Goal: Find specific page/section: Find specific page/section

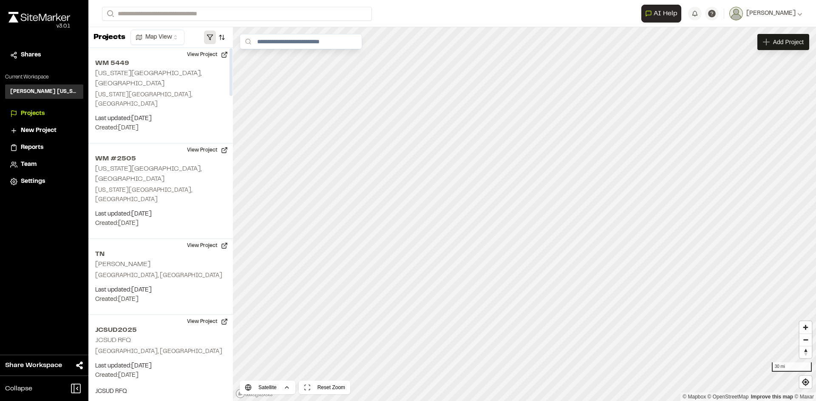
click at [211, 33] on button "button" at bounding box center [210, 38] width 12 height 14
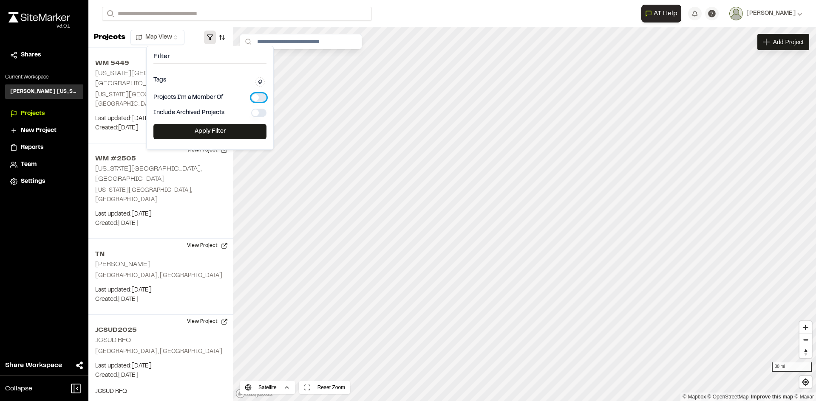
click at [254, 96] on button "button" at bounding box center [258, 97] width 15 height 8
click at [215, 135] on button "Apply Filter" at bounding box center [209, 131] width 113 height 15
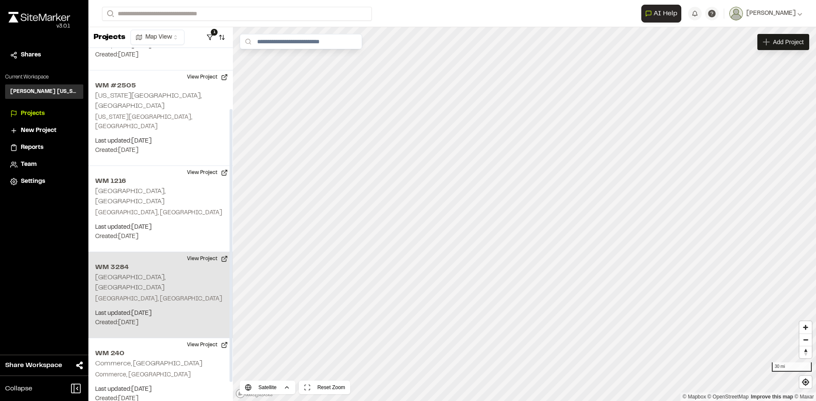
scroll to position [85, 0]
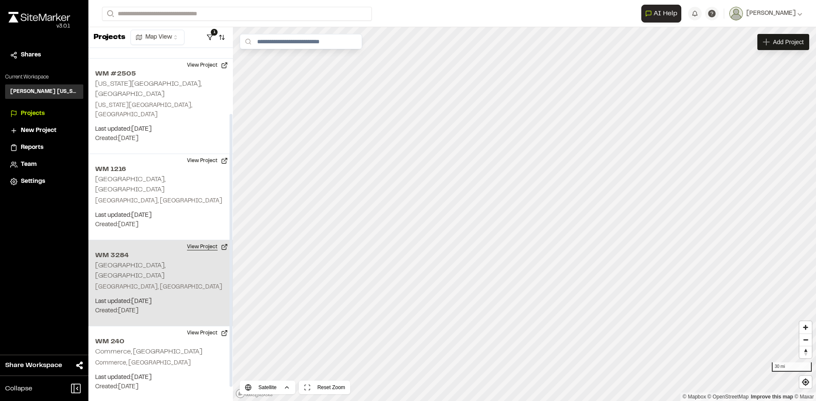
click at [198, 240] on button "View Project" at bounding box center [207, 247] width 51 height 14
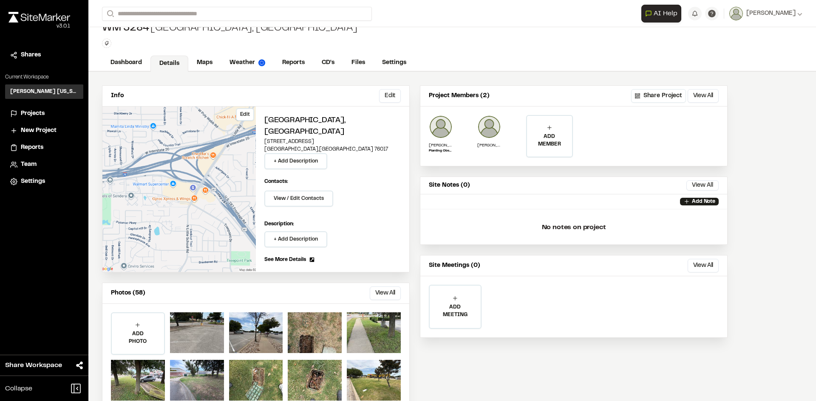
scroll to position [23, 0]
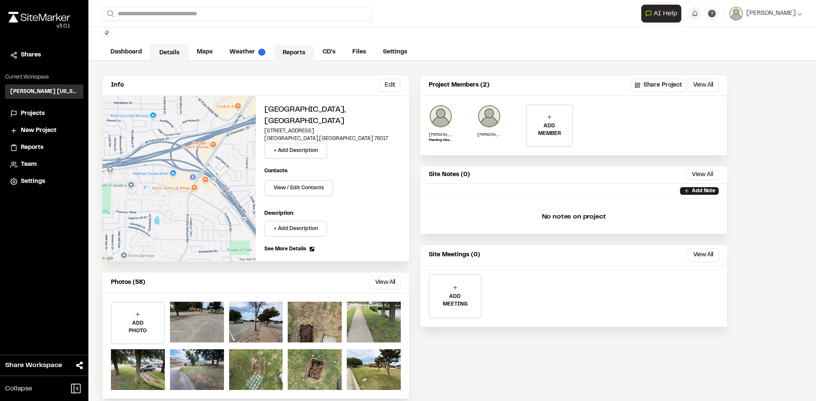
click at [287, 53] on link "Reports" at bounding box center [294, 53] width 40 height 16
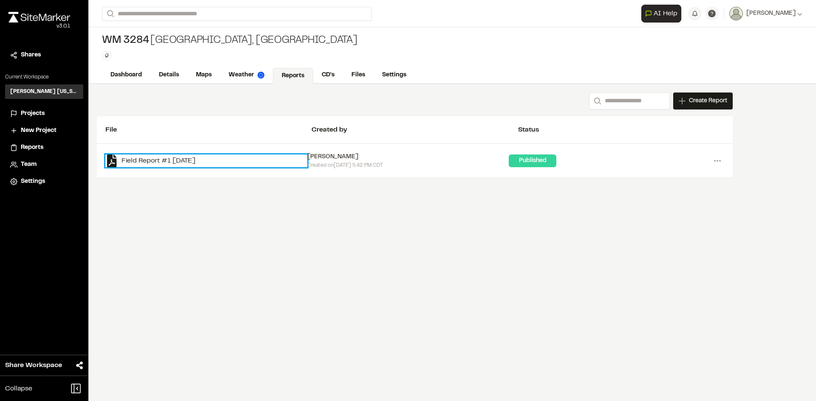
click at [167, 162] on link "Field Report #1 2025-08-12" at bounding box center [206, 161] width 202 height 13
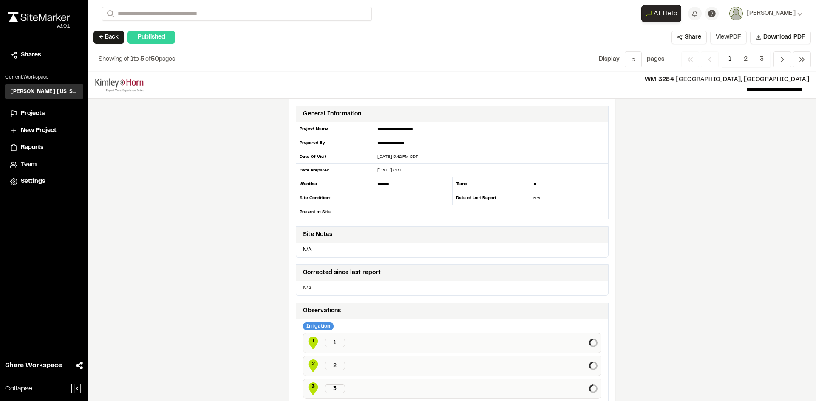
click at [721, 41] on button "View PDF" at bounding box center [728, 38] width 37 height 14
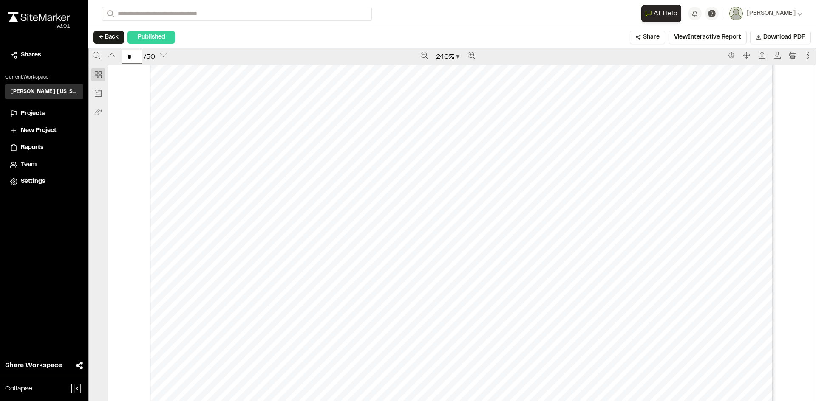
scroll to position [4206, 0]
click at [424, 57] on icon "Zoom out" at bounding box center [424, 55] width 7 height 7
click at [424, 57] on icon "Zoom out" at bounding box center [424, 55] width 6 height 6
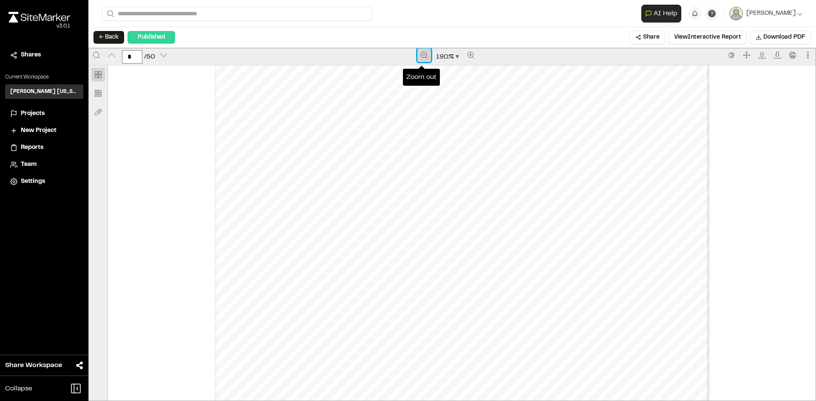
click at [424, 57] on icon "Zoom out" at bounding box center [424, 55] width 6 height 6
type input "*"
click at [105, 39] on button "← Back" at bounding box center [108, 37] width 31 height 13
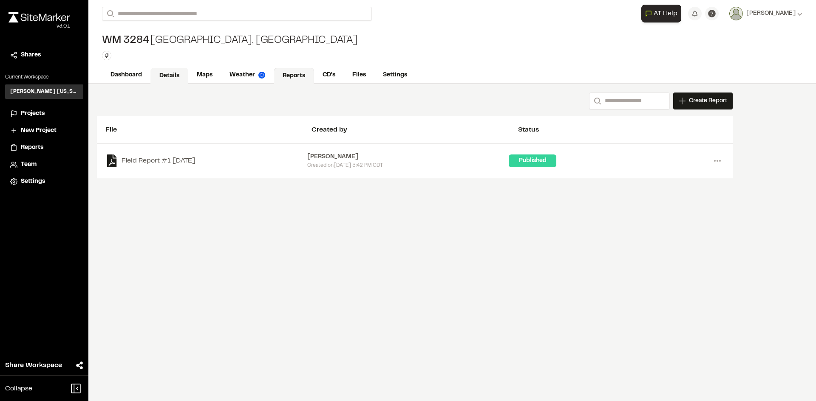
click at [164, 77] on link "Details" at bounding box center [169, 76] width 38 height 16
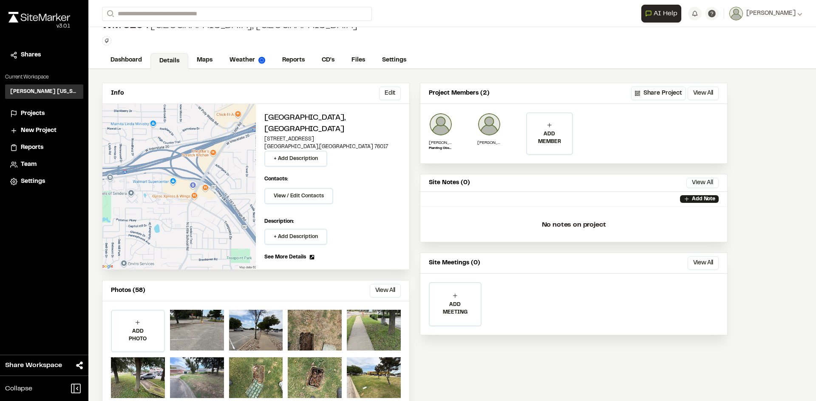
scroll to position [23, 0]
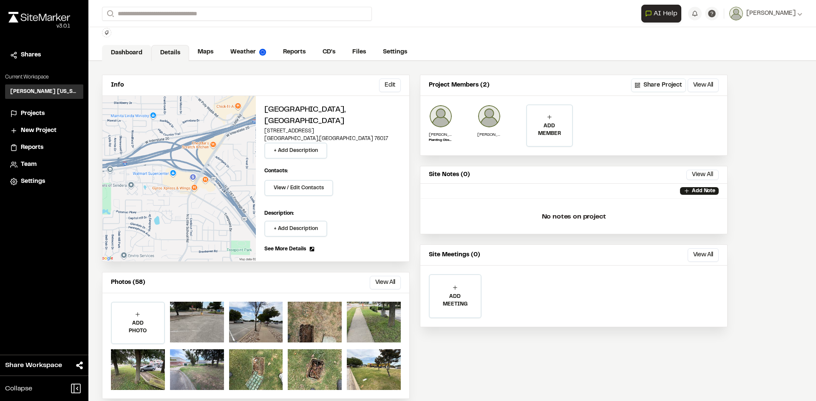
click at [136, 50] on link "Dashboard" at bounding box center [126, 53] width 49 height 16
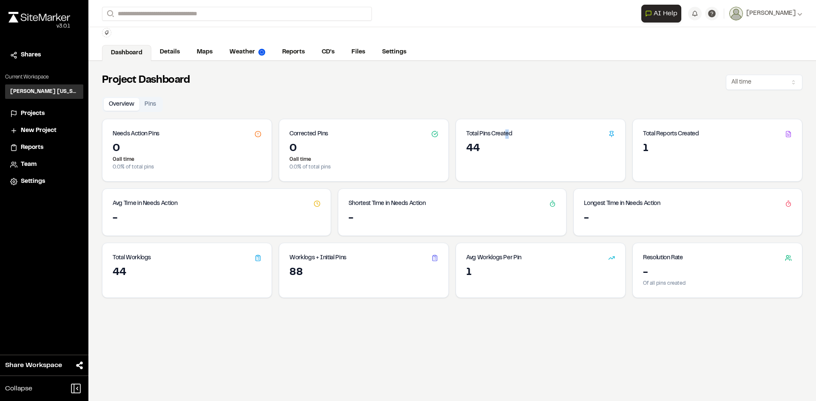
click at [505, 136] on h3 "Total Pins Created" at bounding box center [489, 134] width 46 height 9
click at [181, 49] on link "Details" at bounding box center [170, 53] width 38 height 16
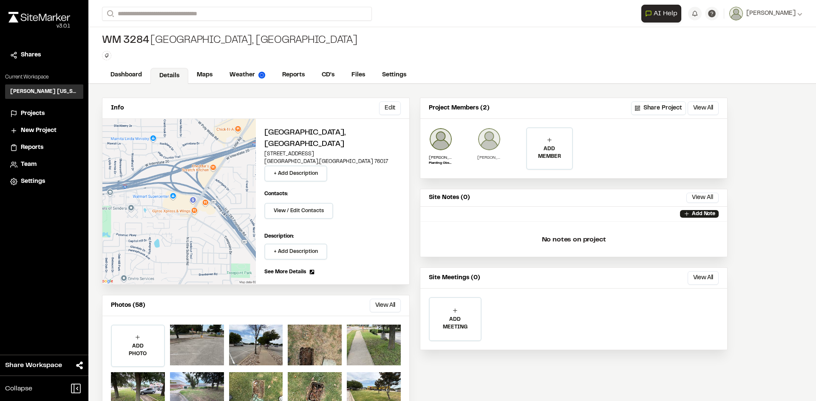
scroll to position [23, 0]
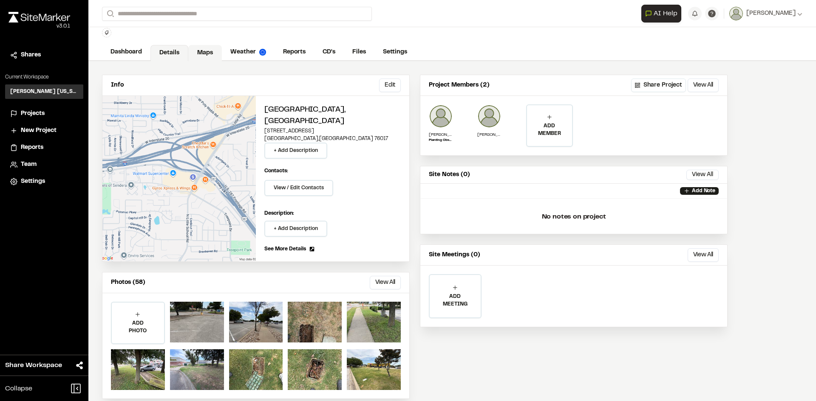
click at [216, 50] on link "Maps" at bounding box center [205, 53] width 34 height 16
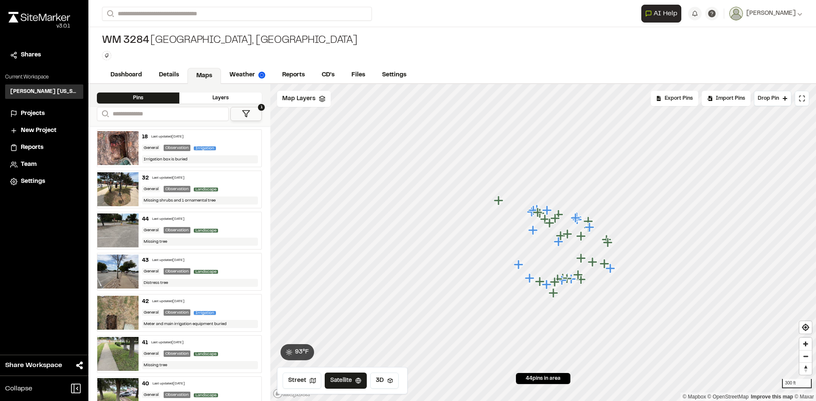
click at [214, 150] on div "Irrigation" at bounding box center [206, 148] width 25 height 8
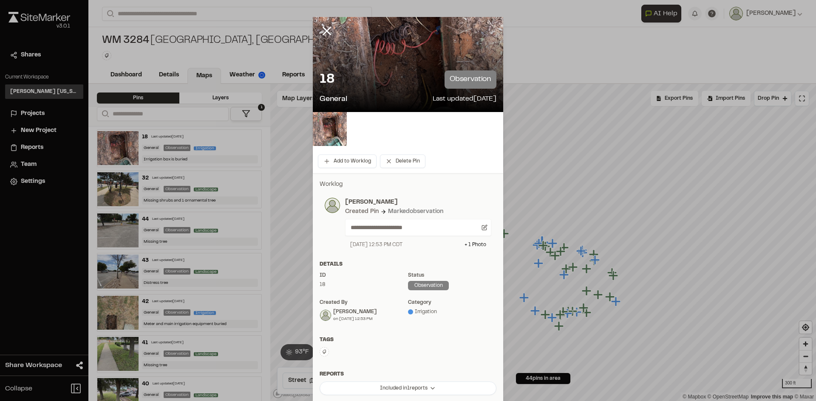
drag, startPoint x: 508, startPoint y: 26, endPoint x: 501, endPoint y: 34, distance: 9.6
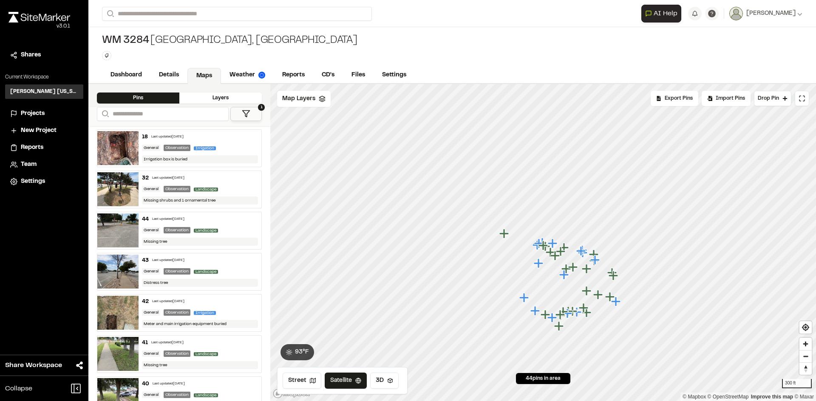
click at [259, 111] on button "1" at bounding box center [245, 114] width 31 height 14
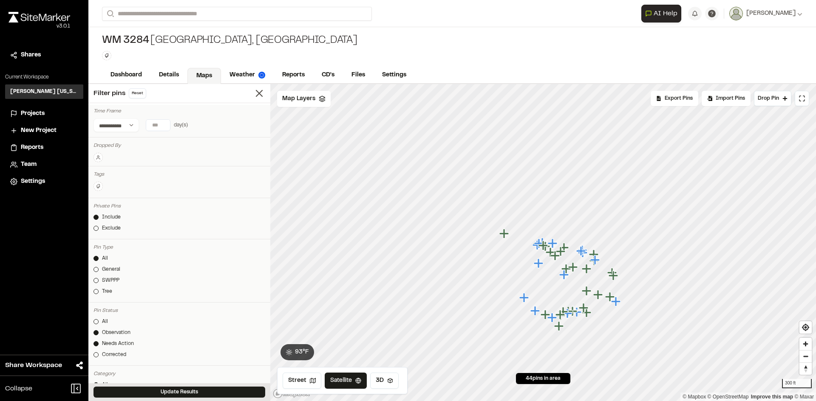
click at [99, 157] on circle at bounding box center [98, 156] width 2 height 2
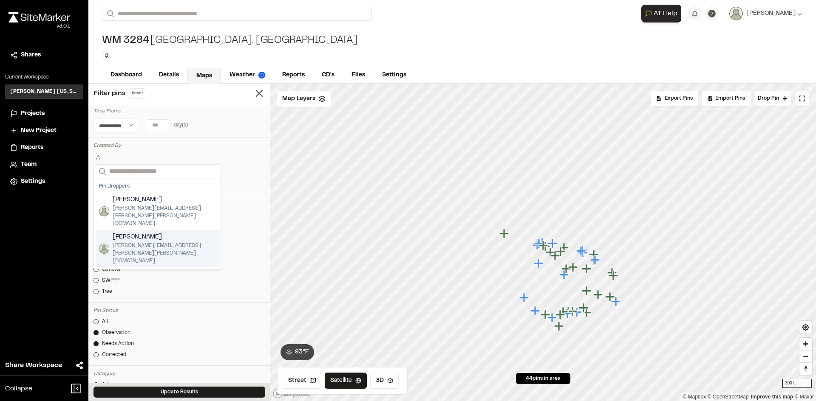
click at [156, 233] on span "Nolen Engelmeyer" at bounding box center [164, 237] width 103 height 9
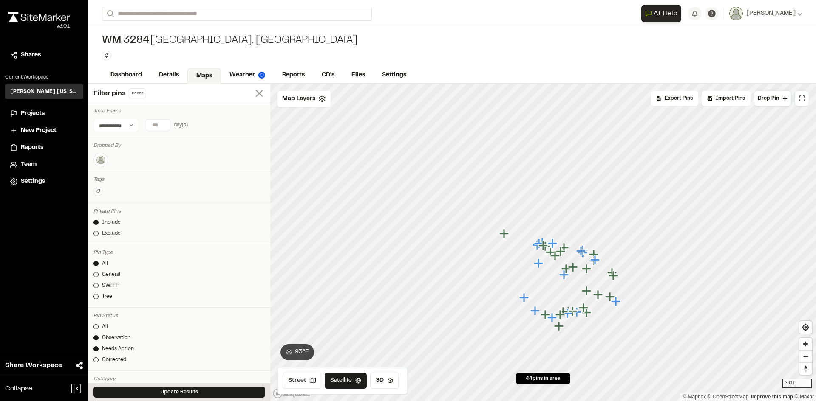
click at [253, 93] on icon at bounding box center [259, 94] width 12 height 12
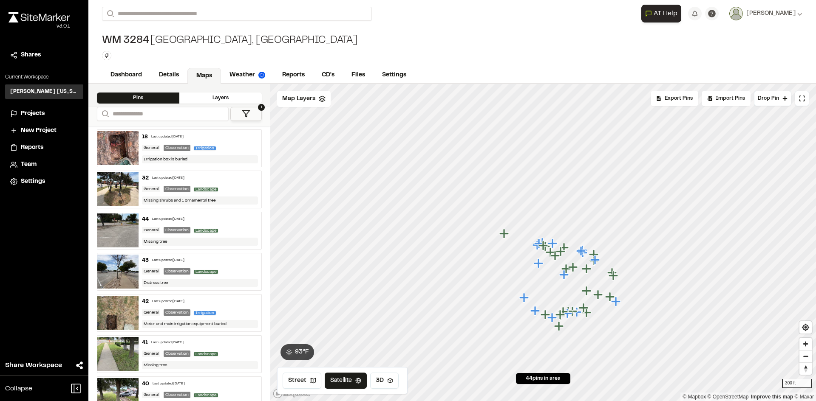
click at [206, 137] on div "18 Last updated Aug 12, 2025" at bounding box center [200, 137] width 116 height 8
click at [252, 115] on button "1" at bounding box center [245, 114] width 31 height 14
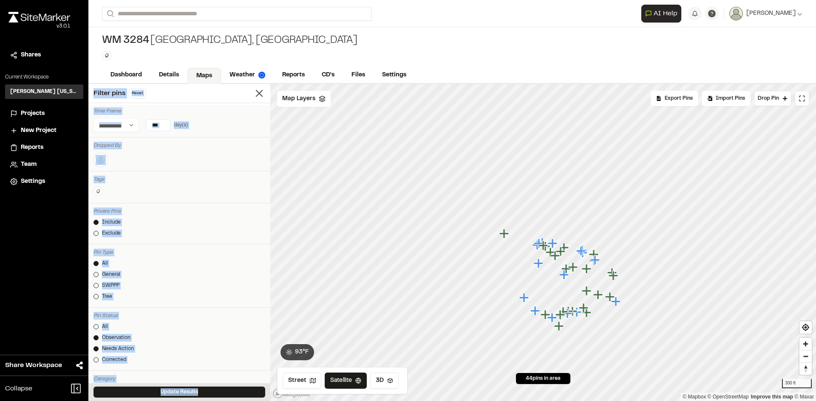
click at [111, 134] on div "**********" at bounding box center [179, 121] width 182 height 33
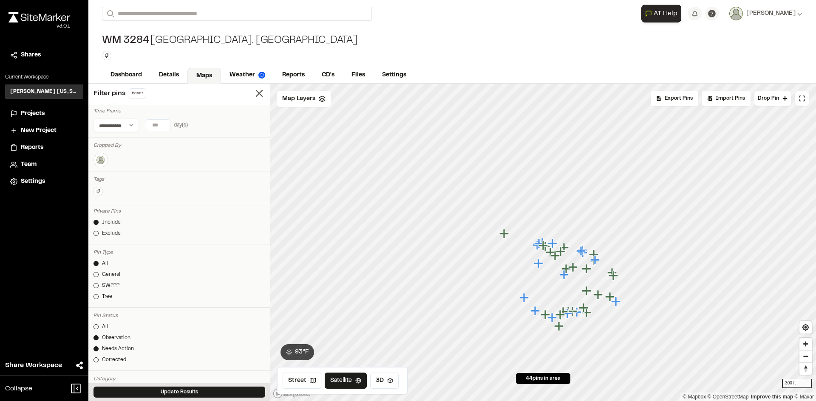
click at [102, 162] on img at bounding box center [101, 160] width 10 height 10
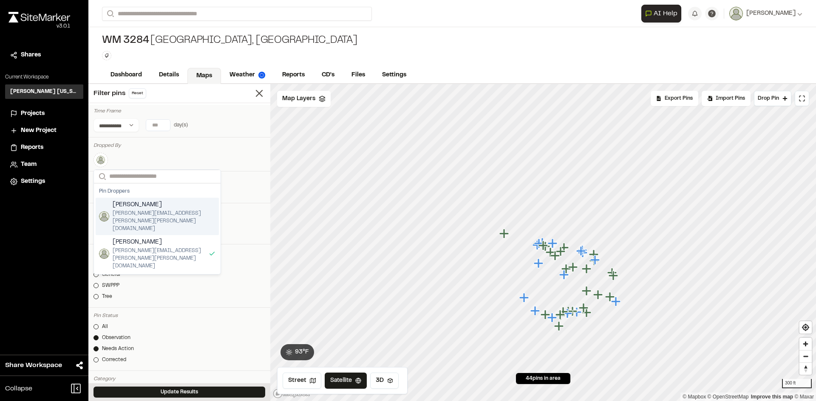
drag, startPoint x: 263, startPoint y: 144, endPoint x: 269, endPoint y: 138, distance: 8.4
click at [269, 138] on div "**********" at bounding box center [179, 242] width 182 height 317
click at [254, 96] on icon at bounding box center [259, 94] width 12 height 12
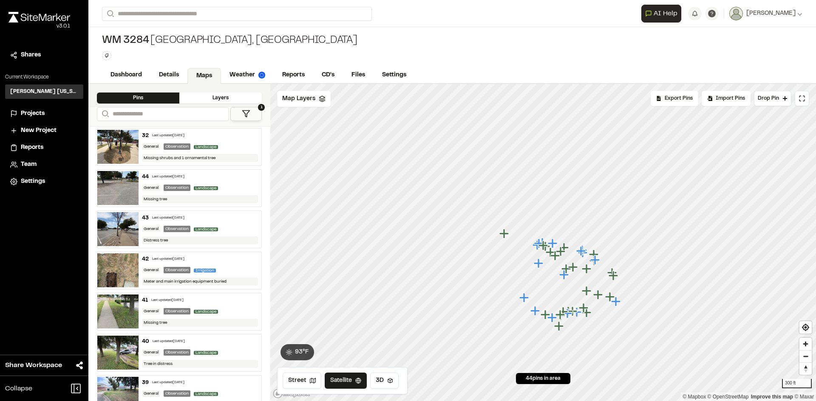
scroll to position [85, 0]
